Goal: Task Accomplishment & Management: Manage account settings

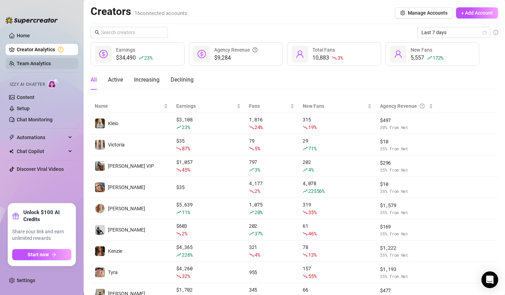
click at [50, 61] on link "Team Analytics" at bounding box center [34, 64] width 34 height 6
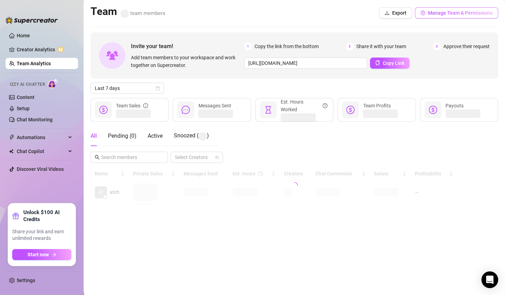
click at [425, 10] on span "button" at bounding box center [422, 13] width 5 height 6
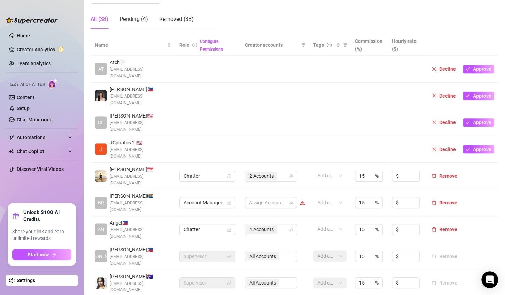
scroll to position [139, 0]
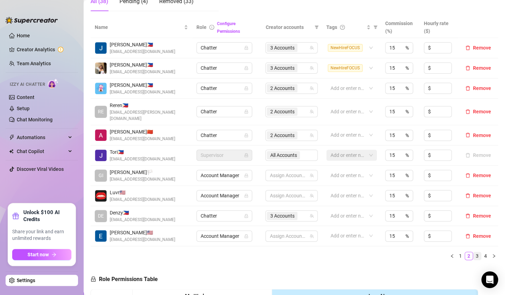
click at [475, 252] on link "3" at bounding box center [477, 256] width 8 height 8
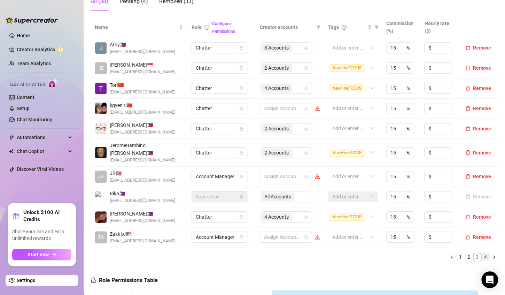
click at [482, 253] on link "4" at bounding box center [486, 257] width 8 height 8
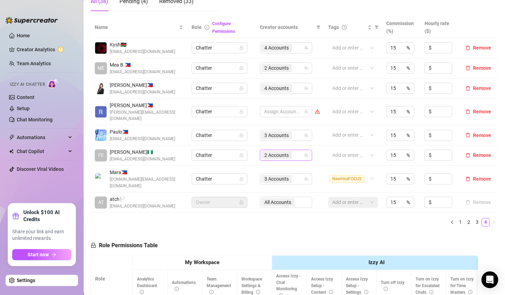
click at [303, 150] on div "2 Accounts" at bounding box center [286, 154] width 52 height 11
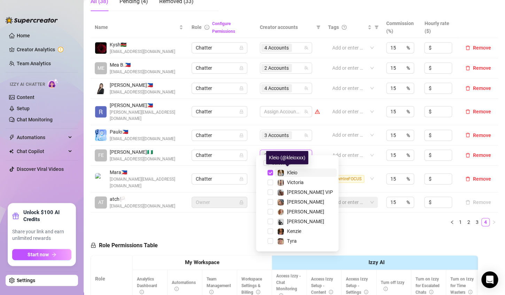
click at [295, 172] on span "Kleio" at bounding box center [292, 173] width 10 height 6
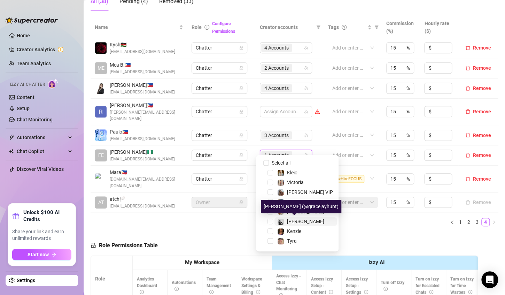
scroll to position [86, 0]
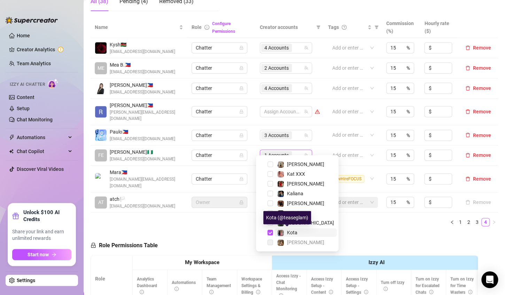
click at [284, 234] on span at bounding box center [280, 232] width 7 height 7
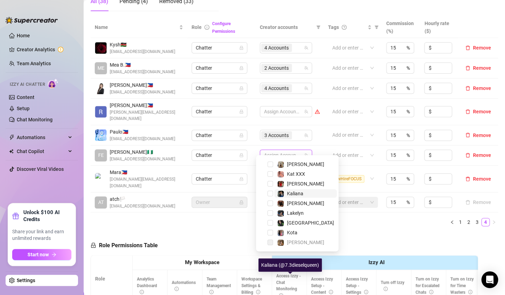
scroll to position [0, 0]
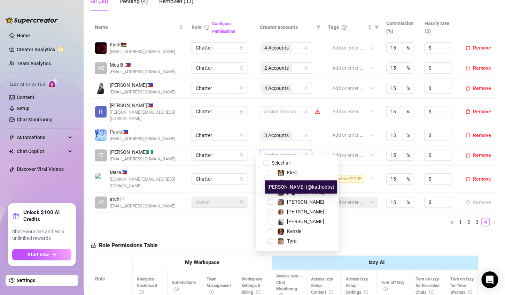
click at [293, 193] on div "[PERSON_NAME] (@kathobbs)" at bounding box center [301, 186] width 72 height 13
click at [293, 202] on div "Name Role Configure Permissions Creator accounts Tags Commission (%) Hourly rat…" at bounding box center [295, 121] width 408 height 209
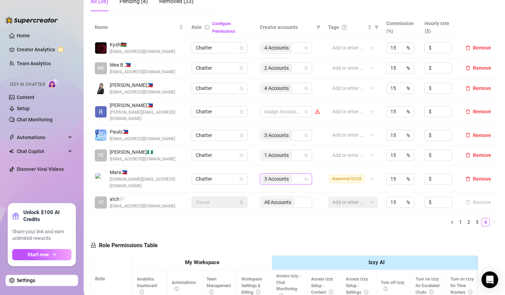
click at [294, 174] on div "3 Accounts" at bounding box center [282, 179] width 42 height 10
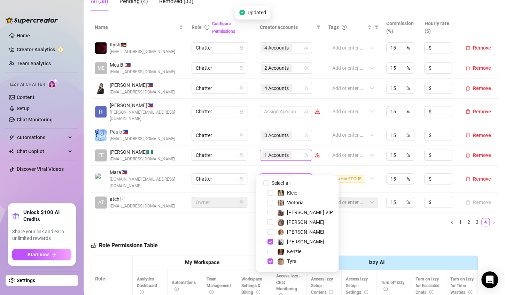
click at [293, 151] on input "search" at bounding box center [293, 155] width 1 height 8
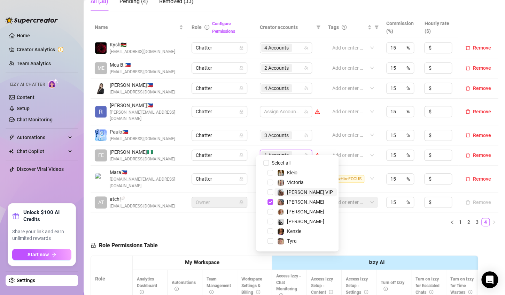
click at [292, 192] on span "[PERSON_NAME] VIP" at bounding box center [310, 192] width 46 height 6
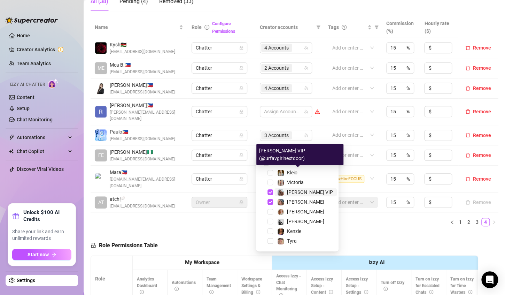
scroll to position [35, 0]
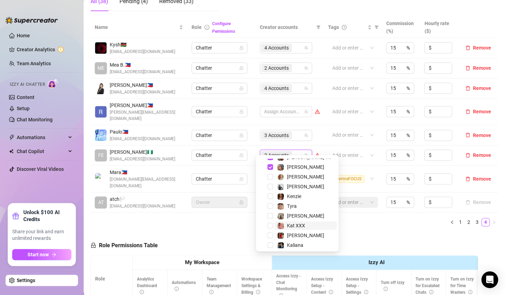
click at [295, 226] on span "Kat XXX" at bounding box center [296, 226] width 18 height 6
click at [292, 242] on span "Kaliana" at bounding box center [295, 245] width 16 height 6
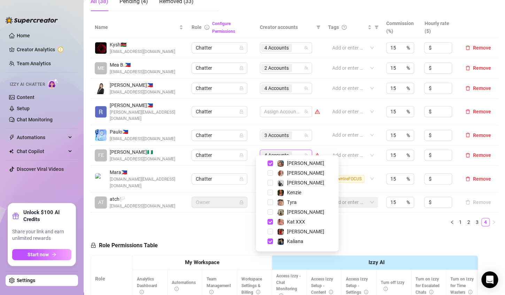
scroll to position [17, 0]
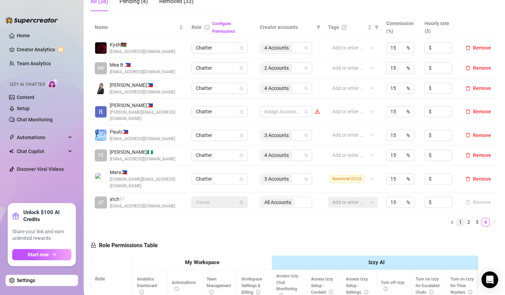
click at [457, 218] on link "1" at bounding box center [461, 222] width 8 height 8
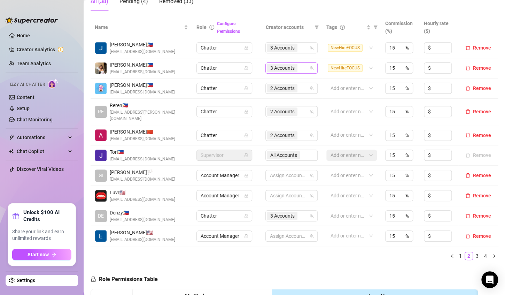
click at [303, 69] on div "3 Accounts" at bounding box center [288, 68] width 42 height 10
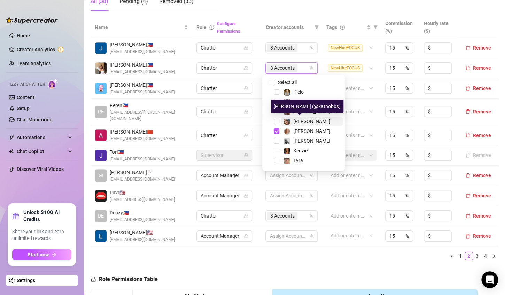
scroll to position [86, 0]
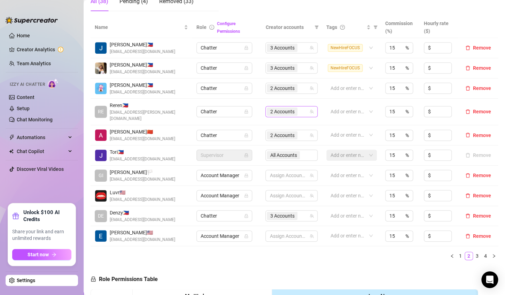
click at [297, 107] on div "2 Accounts" at bounding box center [288, 112] width 42 height 10
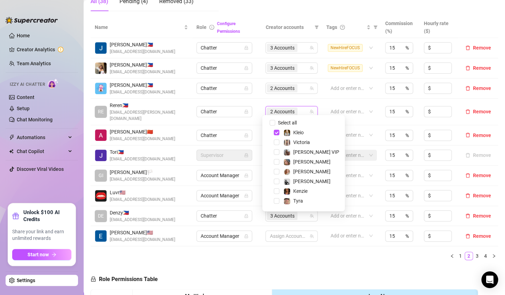
click at [330, 251] on ul "1 2 3 4" at bounding box center [295, 255] width 408 height 8
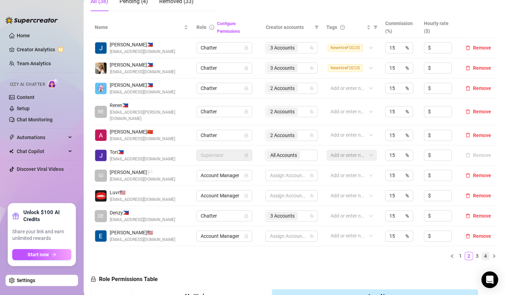
click at [482, 252] on link "4" at bounding box center [486, 256] width 8 height 8
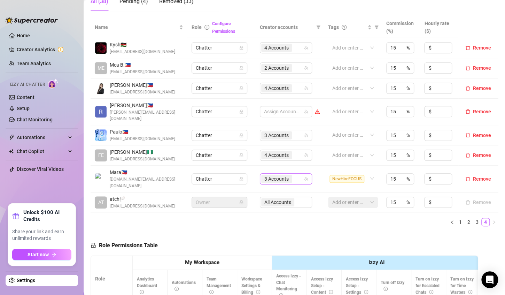
click at [295, 174] on div "3 Accounts" at bounding box center [282, 179] width 42 height 10
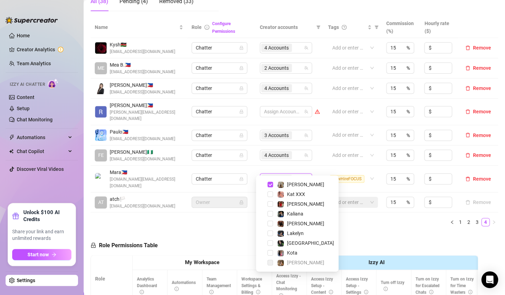
click at [342, 215] on div "Name Role Configure Permissions Creator accounts Tags Commission (%) Hourly rat…" at bounding box center [295, 124] width 408 height 215
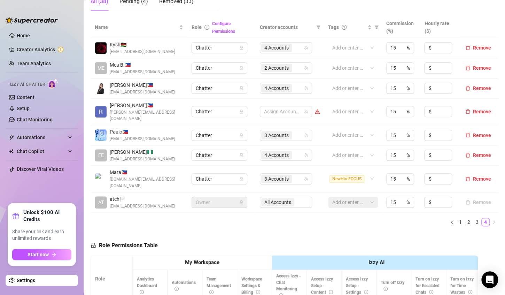
click at [59, 177] on ul "Home Creator Analytics Team Analytics Izzy AI Chatter Content Setup Chat Monito…" at bounding box center [42, 113] width 72 height 173
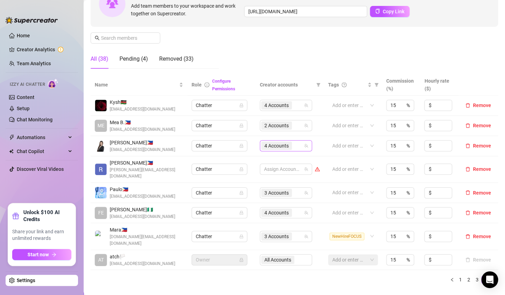
scroll to position [139, 0]
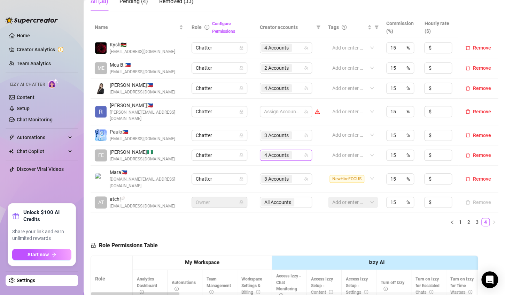
click at [294, 150] on div "4 Accounts" at bounding box center [282, 155] width 42 height 10
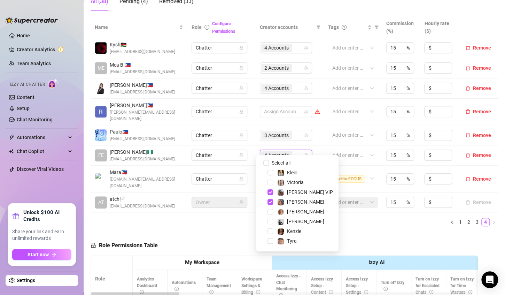
click at [355, 218] on ul "1 2 3 4" at bounding box center [295, 222] width 408 height 8
